Goal: Navigation & Orientation: Find specific page/section

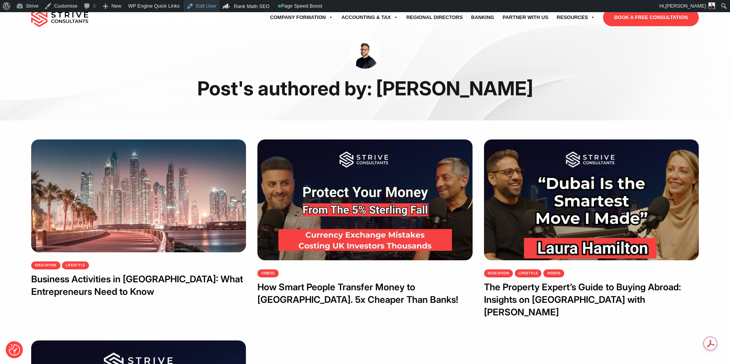
click at [210, 10] on link "Edit User" at bounding box center [202, 6] width 36 height 12
